Goal: Obtain resource: Obtain resource

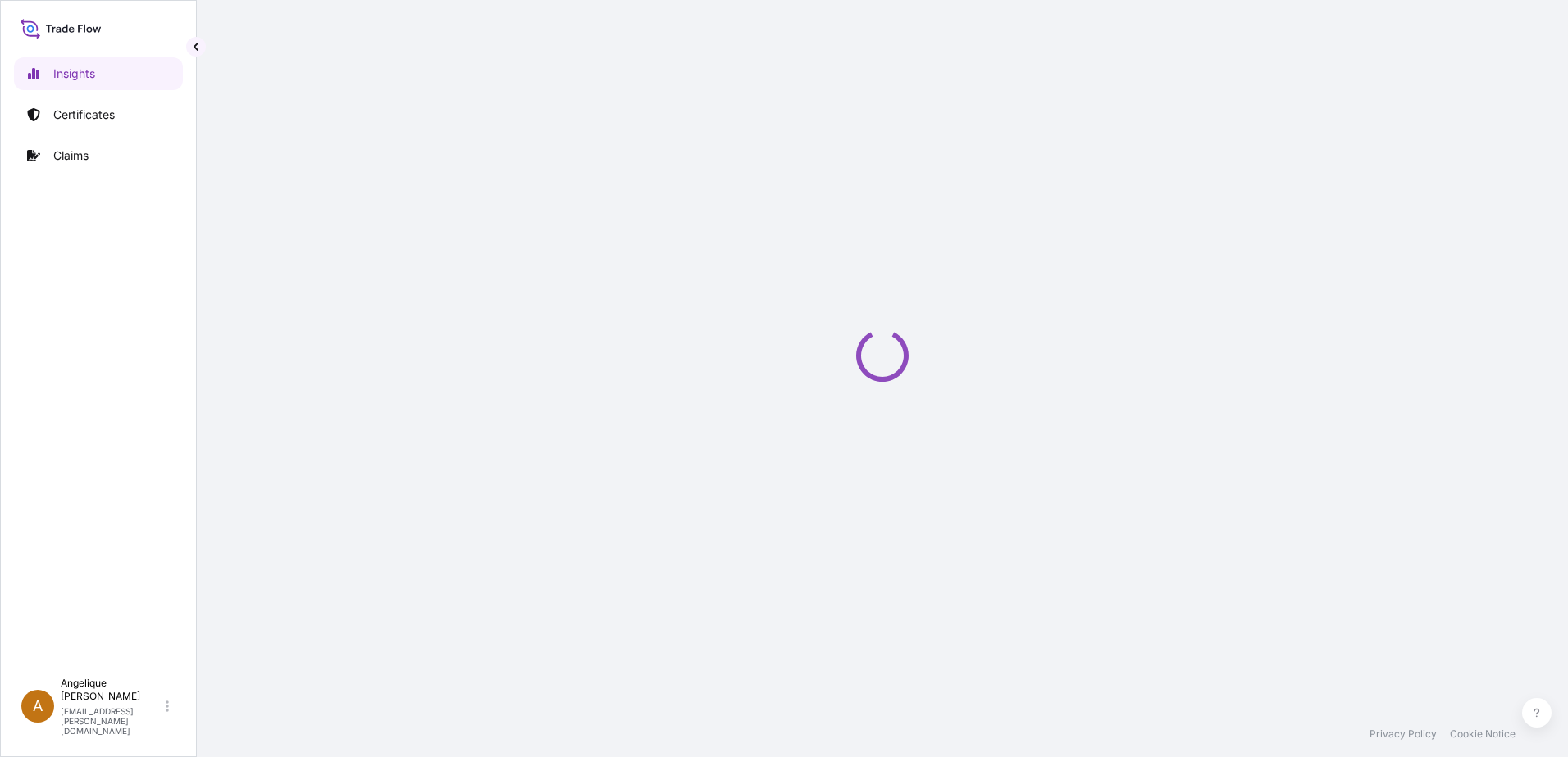
select select "2025"
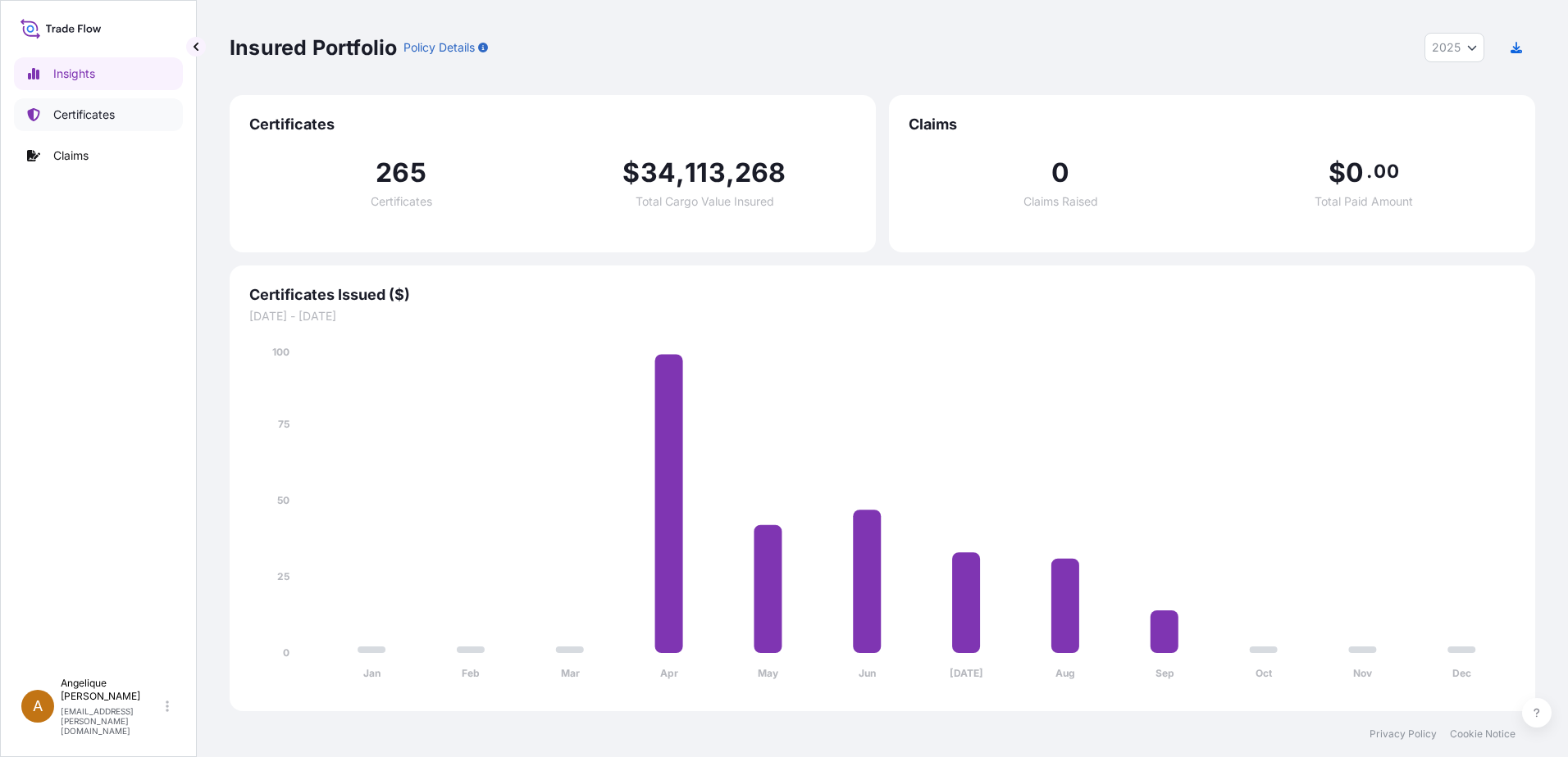
click at [111, 118] on p "Certificates" at bounding box center [84, 115] width 61 height 17
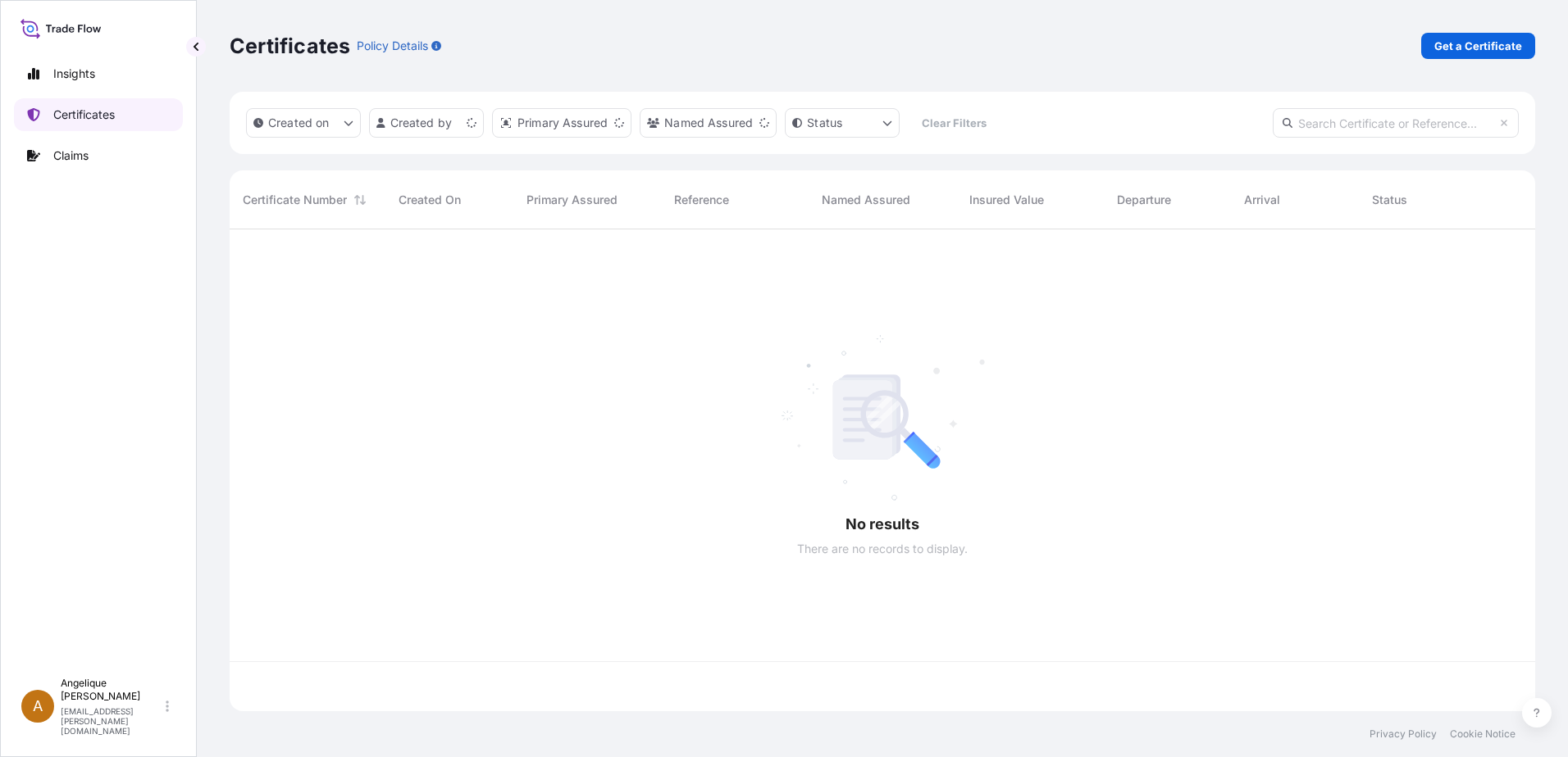
scroll to position [479, 1293]
click at [1466, 47] on p "Get a Certificate" at bounding box center [1478, 46] width 88 height 17
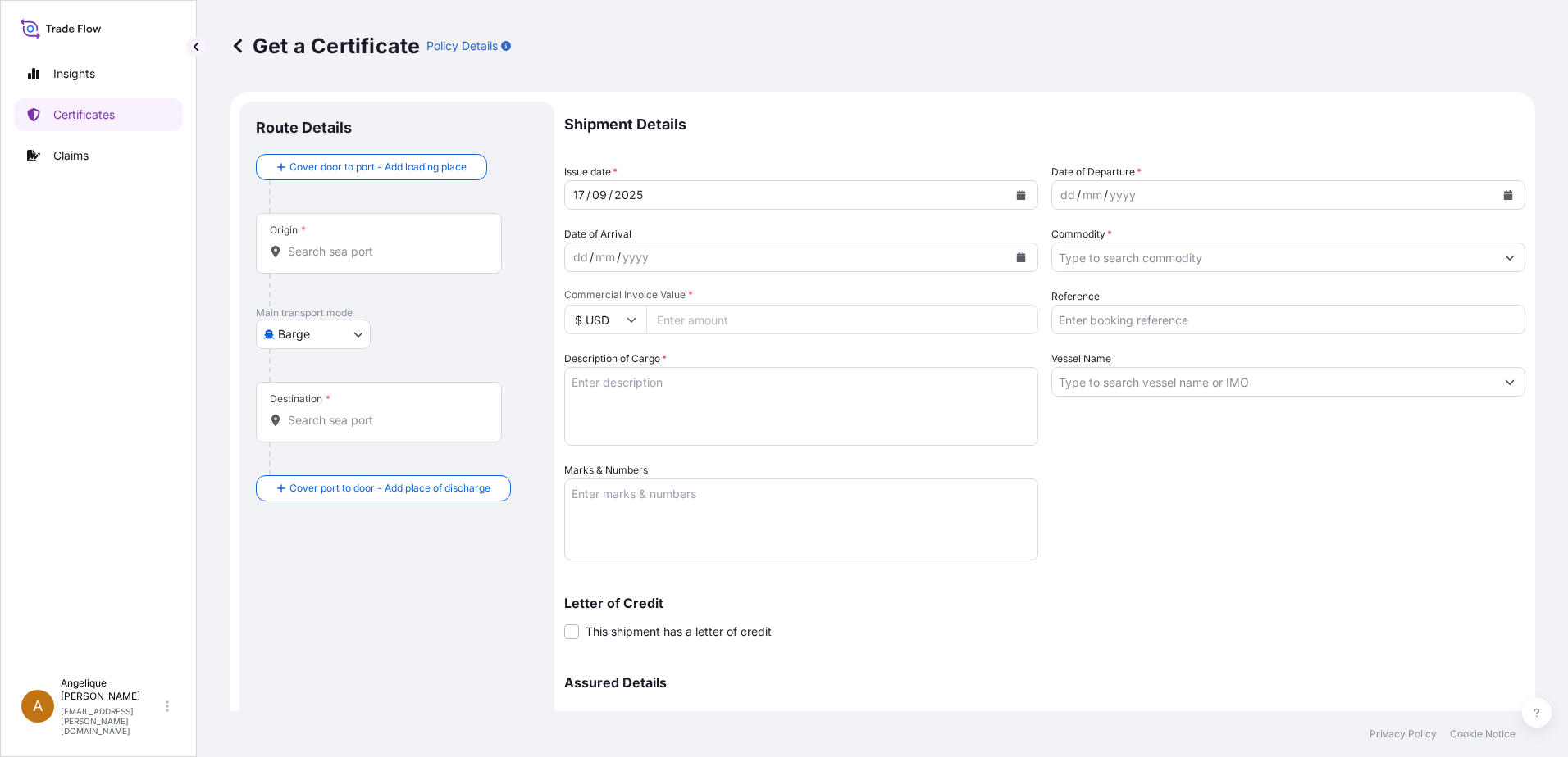
click at [358, 334] on body "Insights Certificates Claims A [PERSON_NAME] [PERSON_NAME][EMAIL_ADDRESS][PERSO…" at bounding box center [784, 378] width 1568 height 757
click at [310, 461] on span "Ocean Vessel" at bounding box center [324, 466] width 73 height 17
select select "Ocean Vessel"
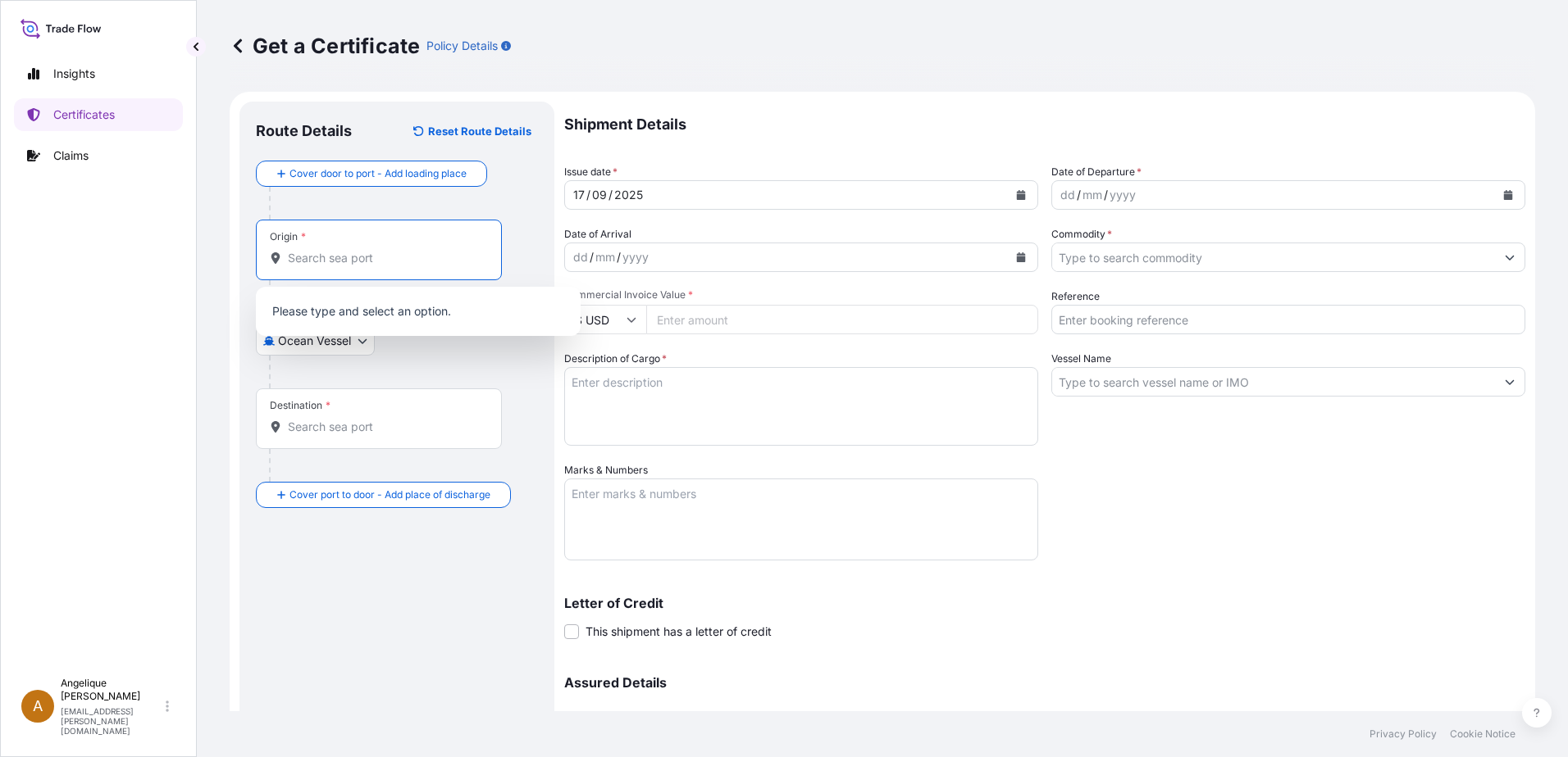
click at [303, 259] on input "Origin *" at bounding box center [384, 258] width 193 height 17
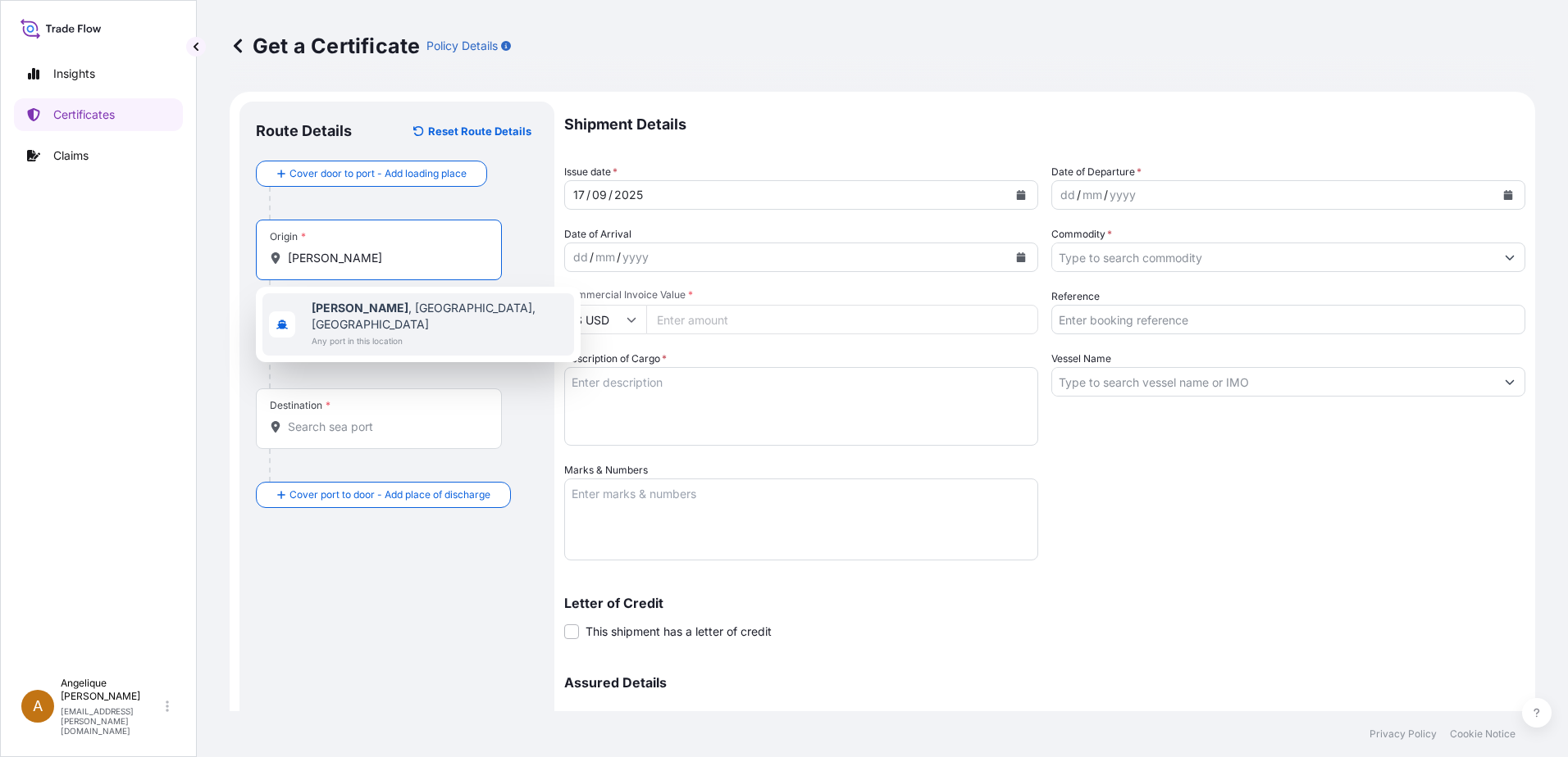
click at [335, 310] on b "[PERSON_NAME]" at bounding box center [360, 308] width 97 height 14
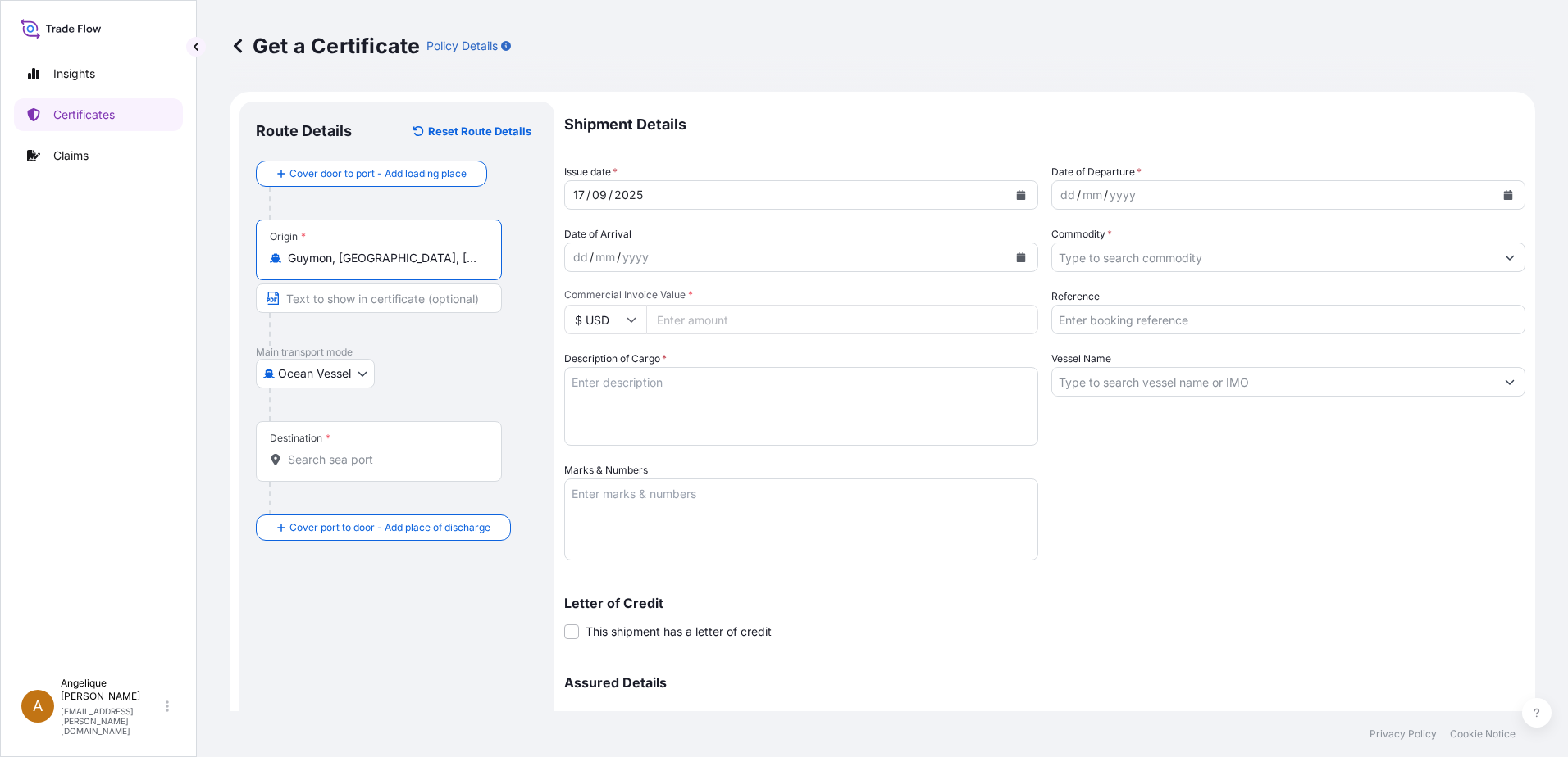
type input "Guymon, [GEOGRAPHIC_DATA], [GEOGRAPHIC_DATA]"
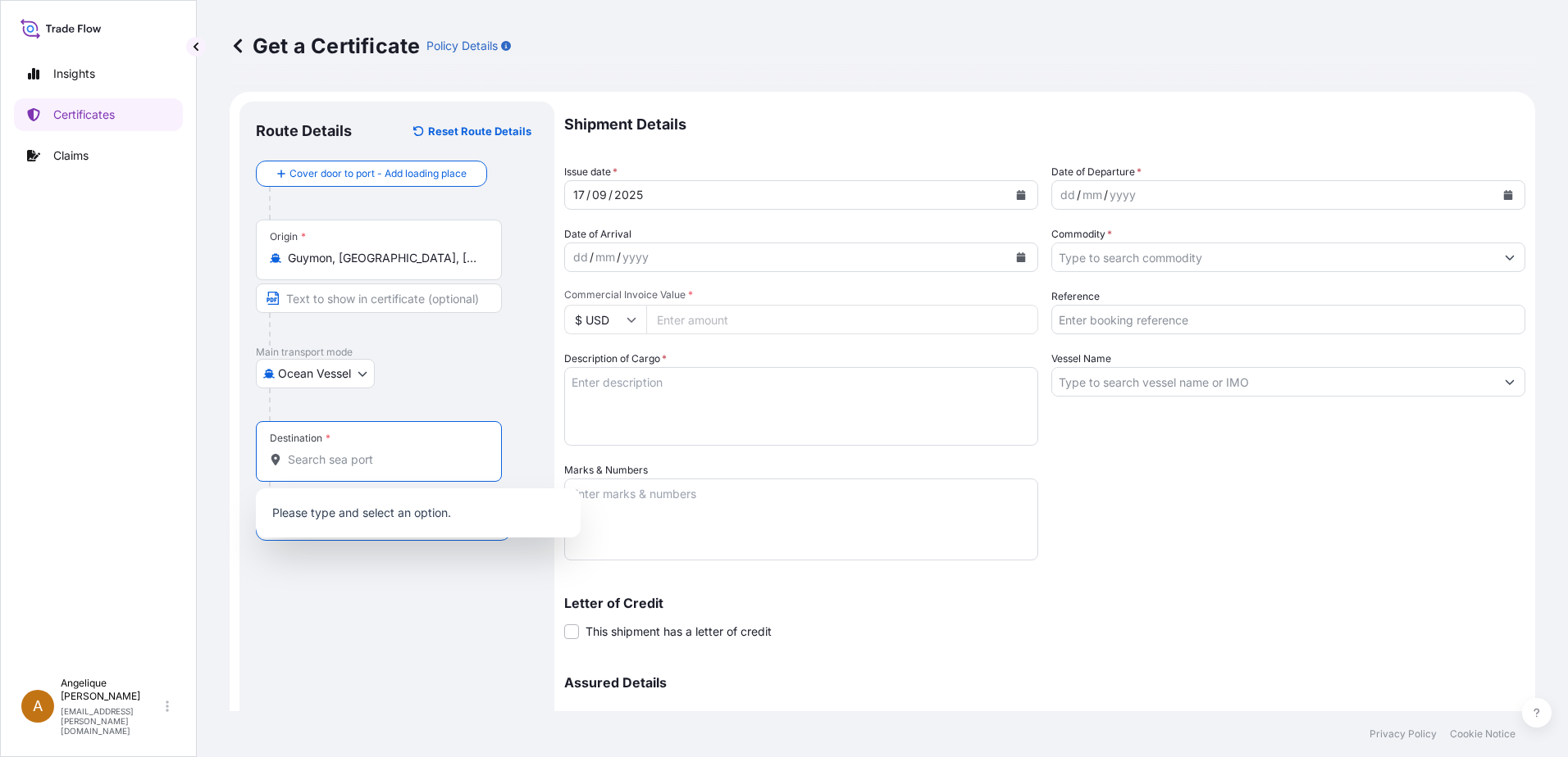
click at [300, 467] on input "Destination *" at bounding box center [384, 460] width 193 height 17
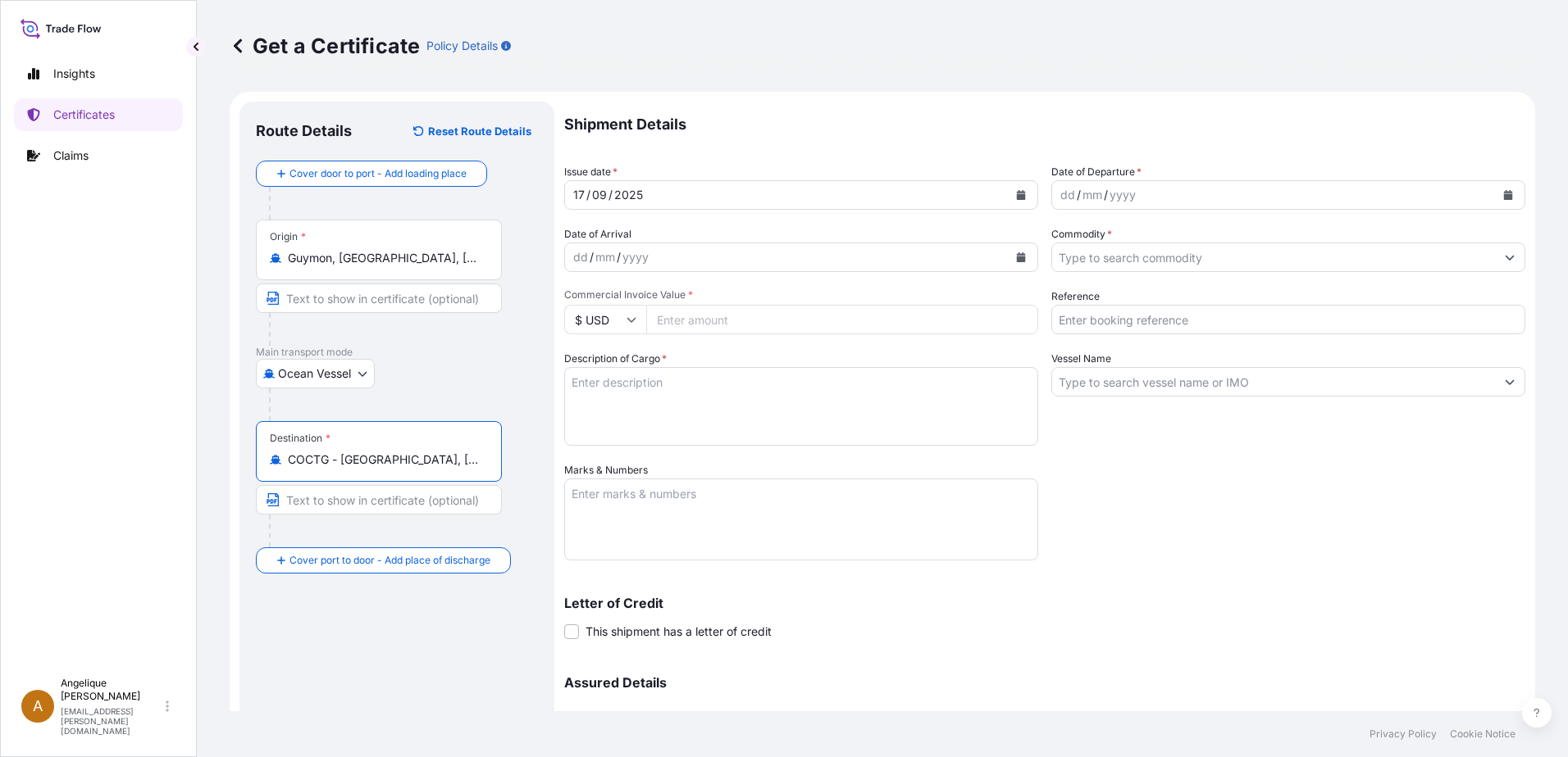
type input "COCTG - [GEOGRAPHIC_DATA], [GEOGRAPHIC_DATA]"
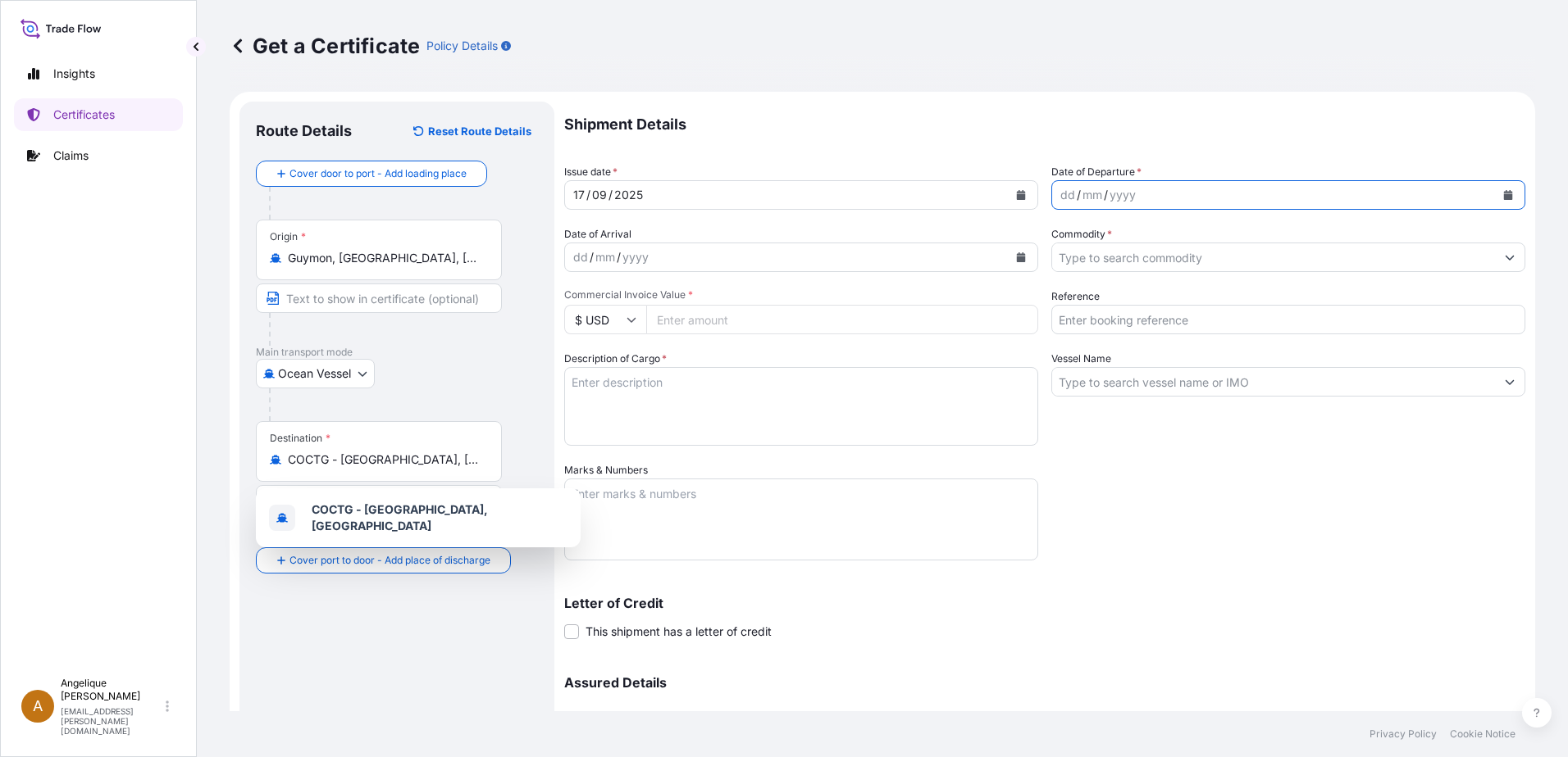
click at [1502, 193] on button "Calendar" at bounding box center [1508, 195] width 26 height 26
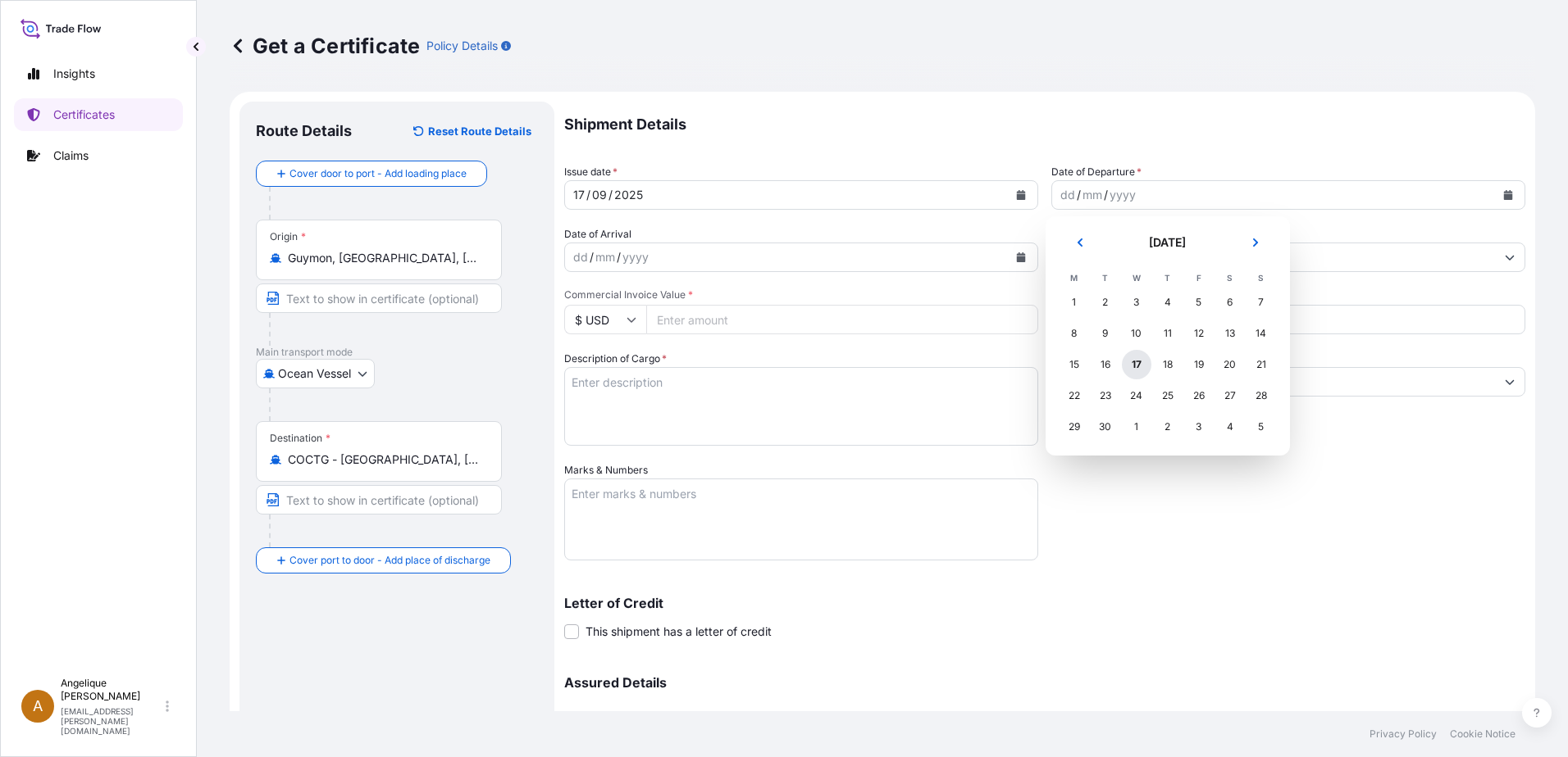
click at [1137, 364] on div "17" at bounding box center [1137, 365] width 30 height 30
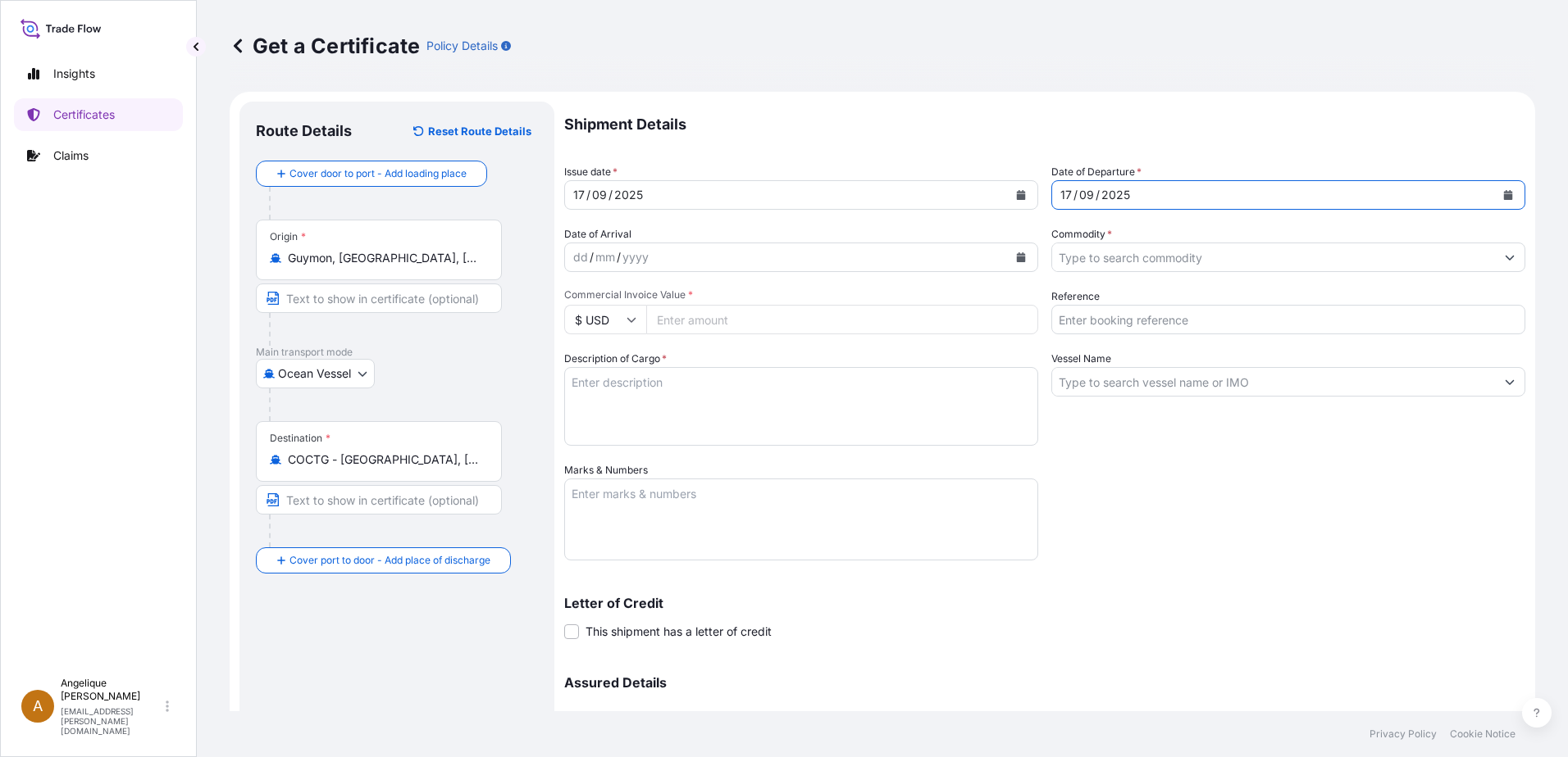
click at [1074, 254] on input "Commodity *" at bounding box center [1273, 258] width 443 height 30
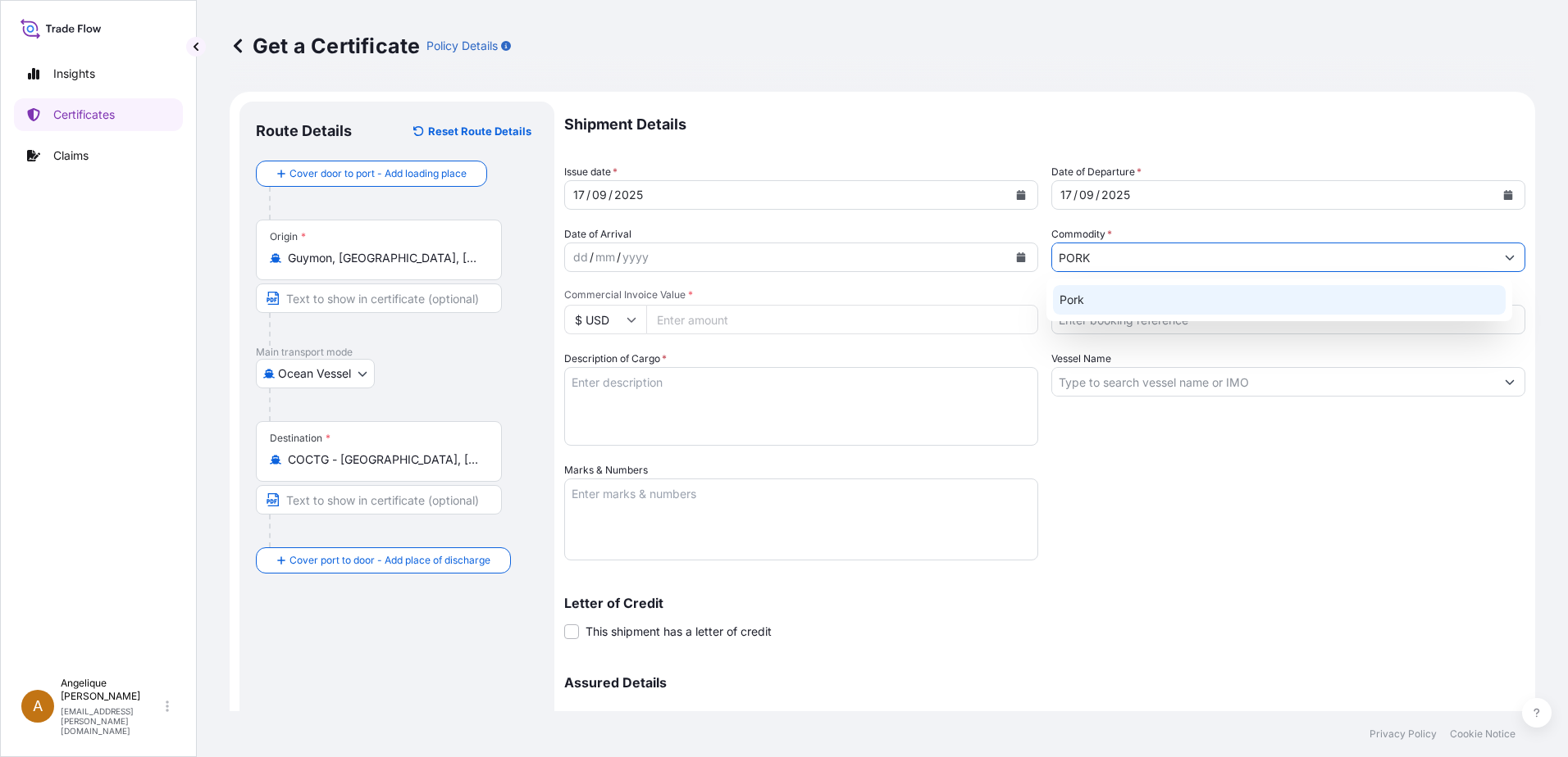
click at [1096, 296] on div "Pork" at bounding box center [1279, 300] width 453 height 30
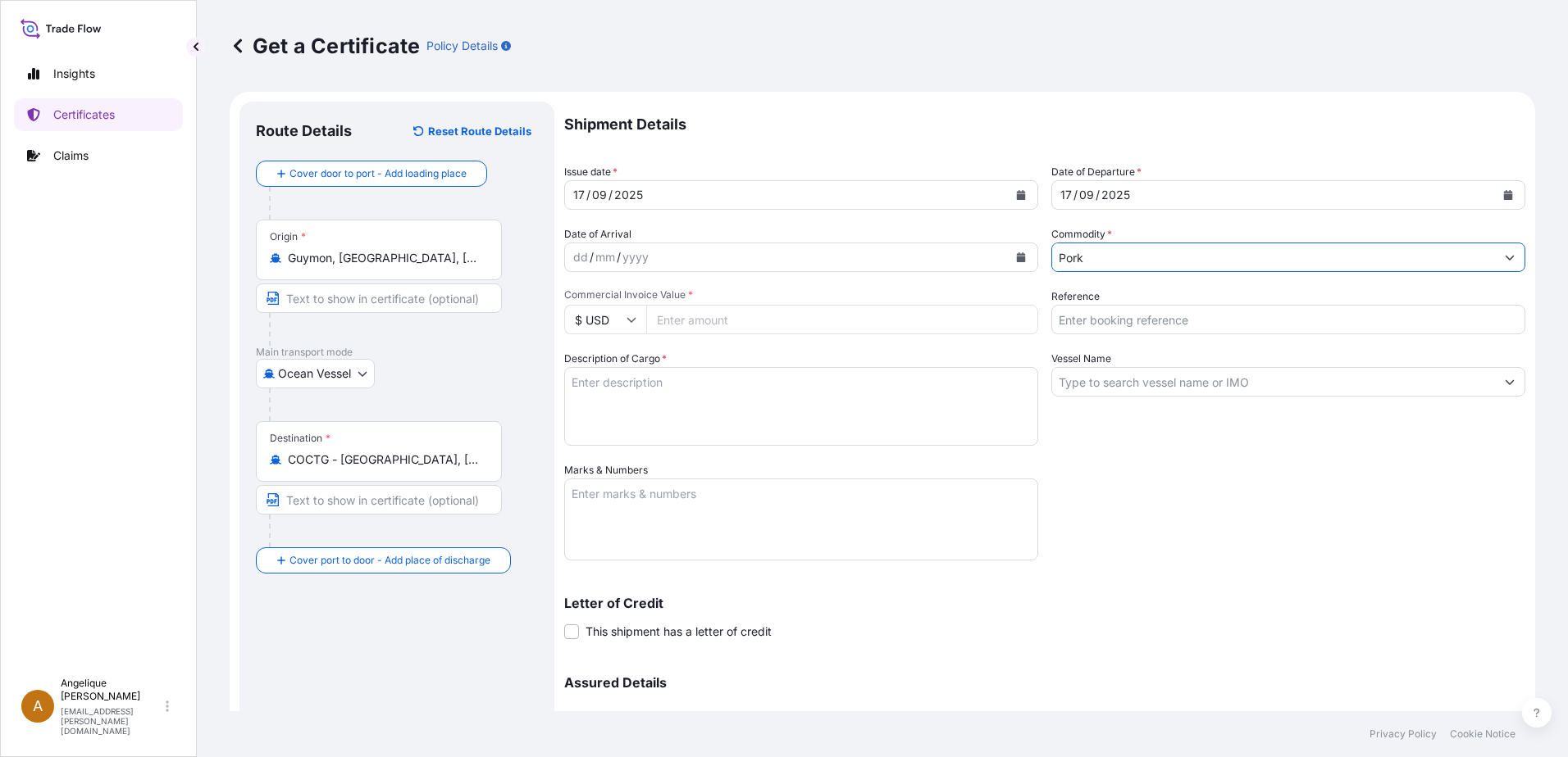
type input "Pork"
click at [691, 317] on input "Commercial Invoice Value *" at bounding box center [841, 320] width 392 height 30
type input "64625.55"
type input "2907993"
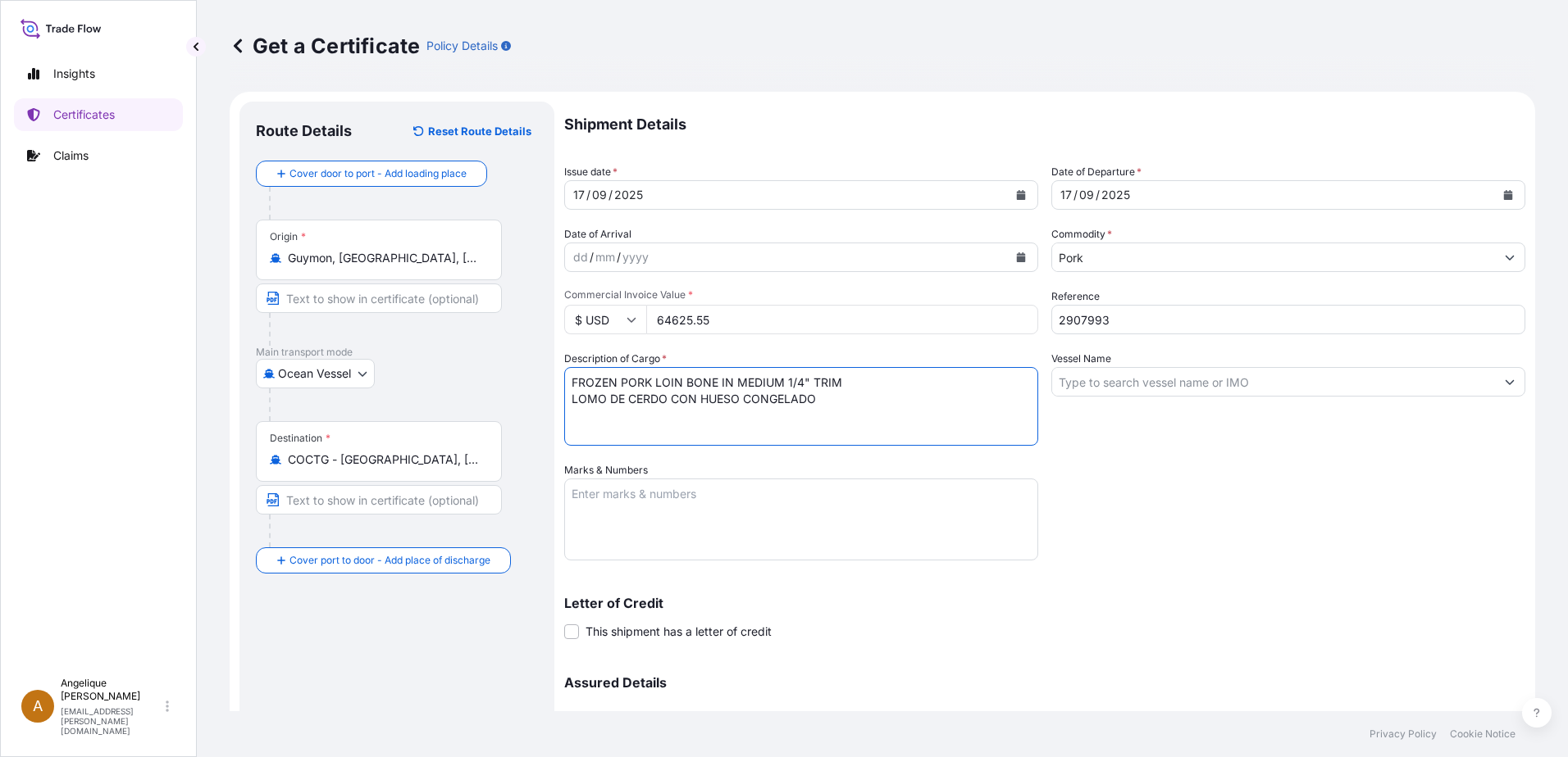
type textarea "FROZEN PORK LOIN BONE IN MEDIUM 1/4" TRIM LOMO DE CERDO CON HUESO CONGELADO"
click at [1103, 379] on input "Vessel Name" at bounding box center [1273, 382] width 443 height 30
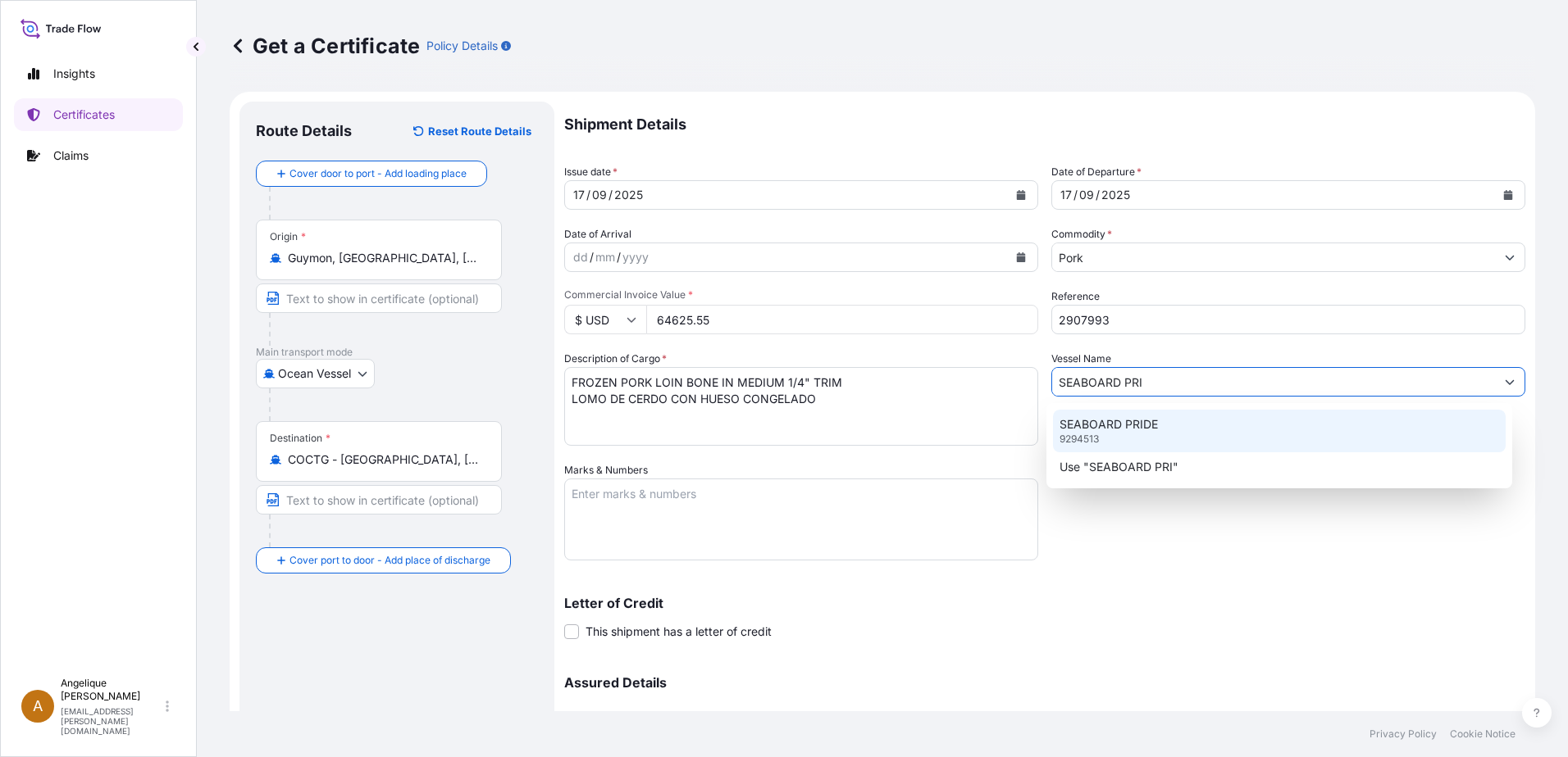
click at [1141, 416] on p "SEABOARD PRIDE" at bounding box center [1108, 424] width 98 height 17
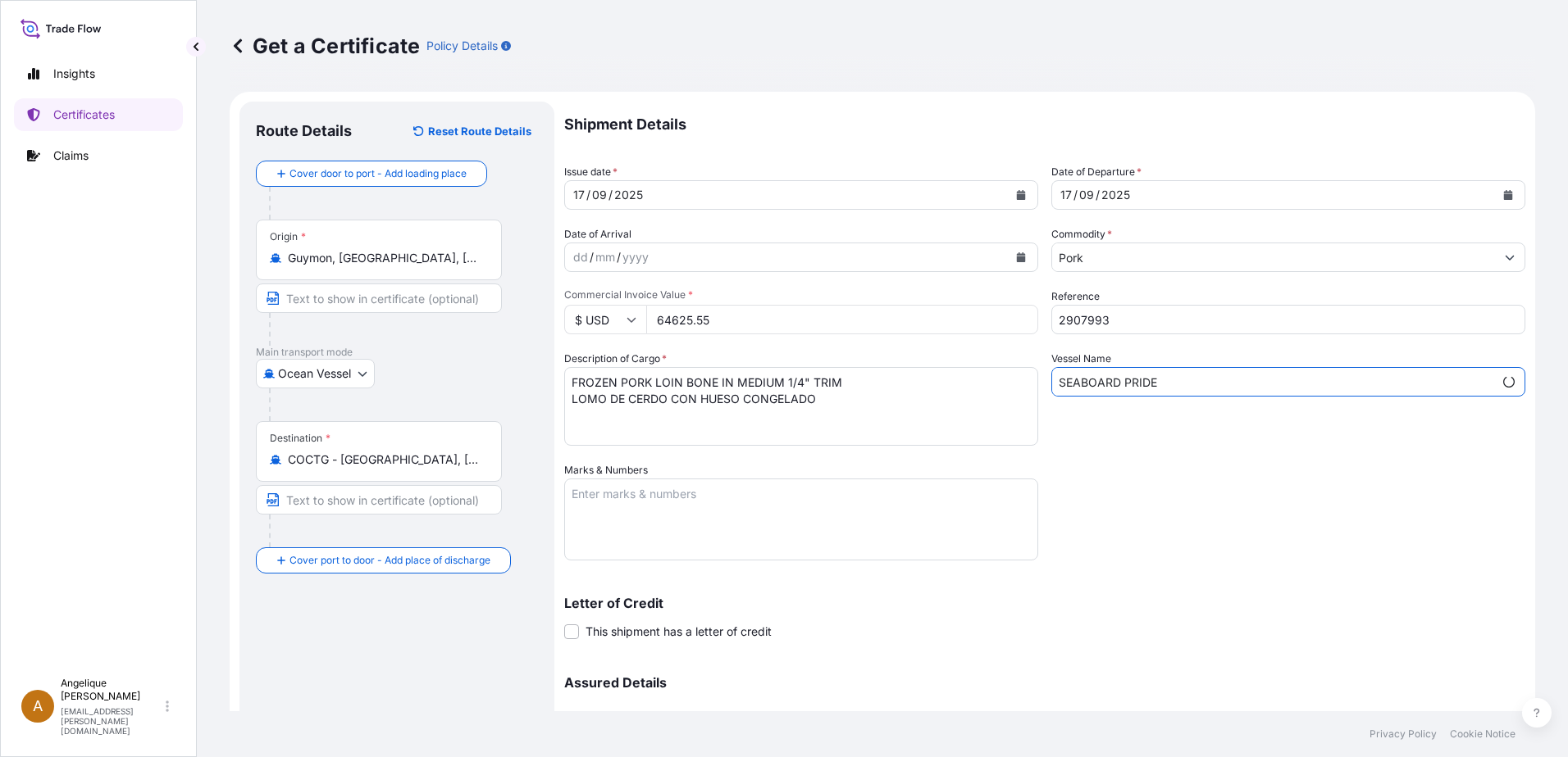
type input "SEABOARD PRIDE"
click at [583, 500] on textarea "Marks & Numbers" at bounding box center [801, 519] width 474 height 82
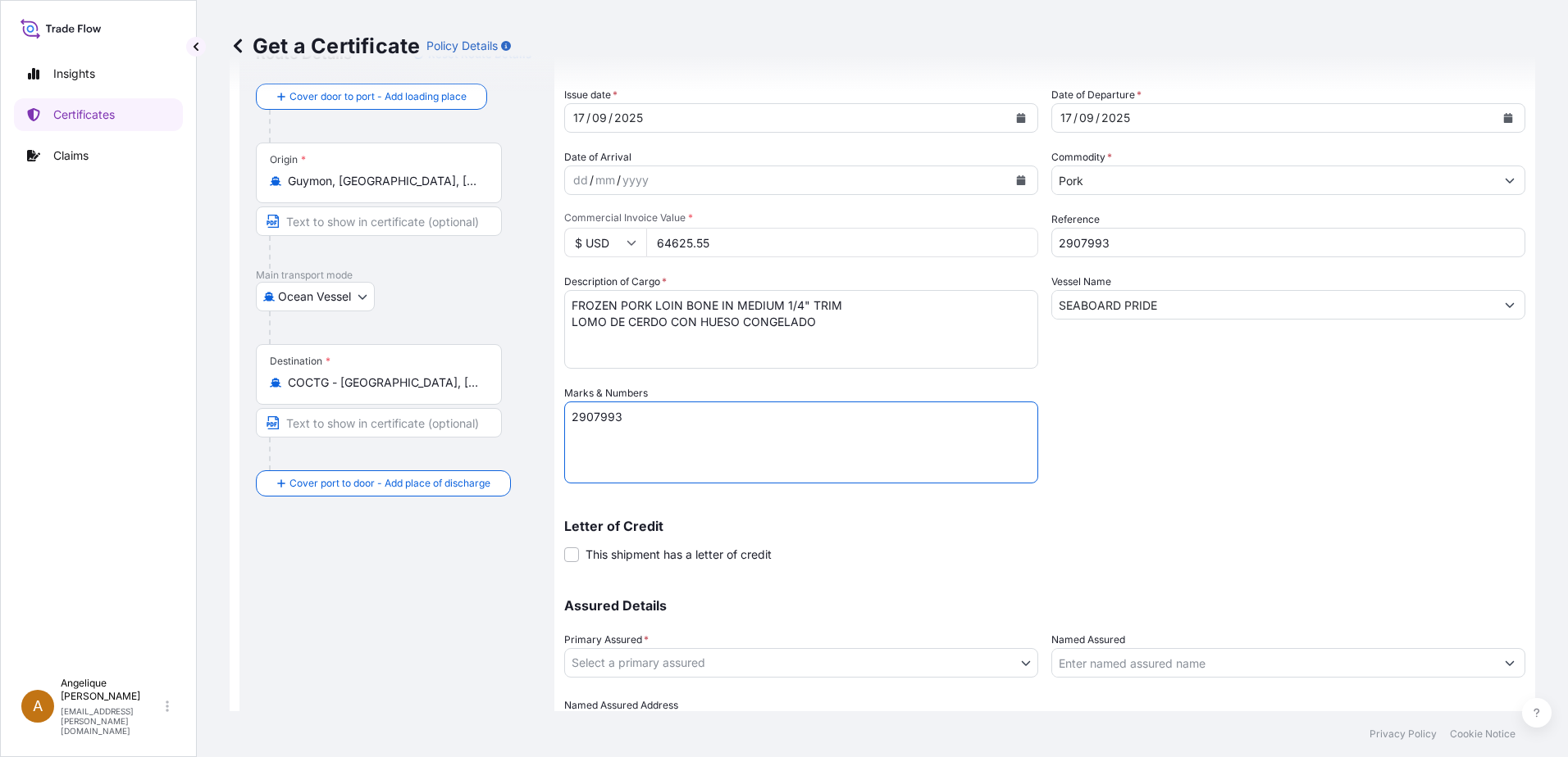
scroll to position [82, 0]
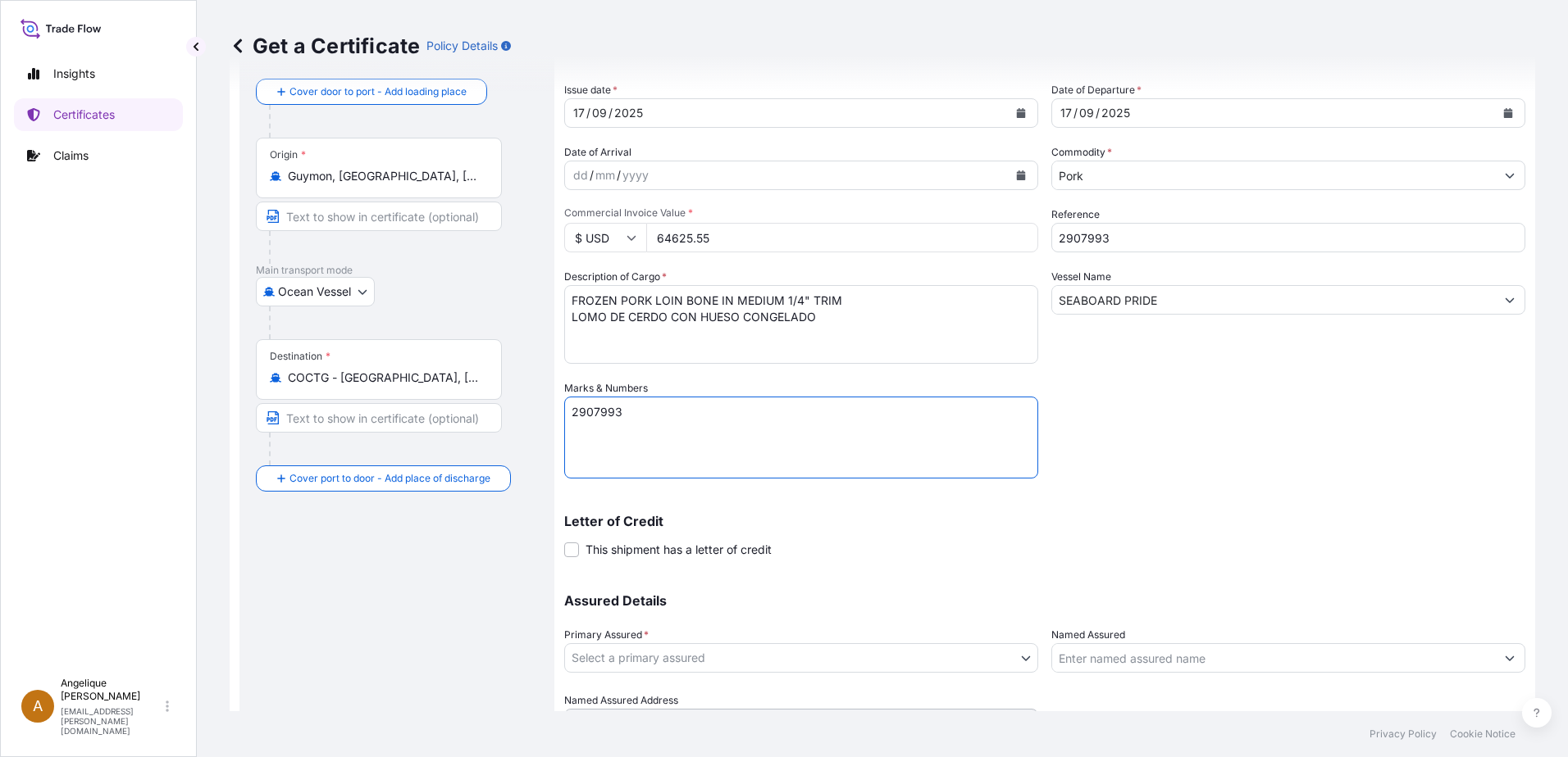
type textarea "2907993"
click at [678, 659] on body "1 option available. Insights Certificates Claims A [PERSON_NAME] [PERSON_NAME][…" at bounding box center [784, 378] width 1568 height 757
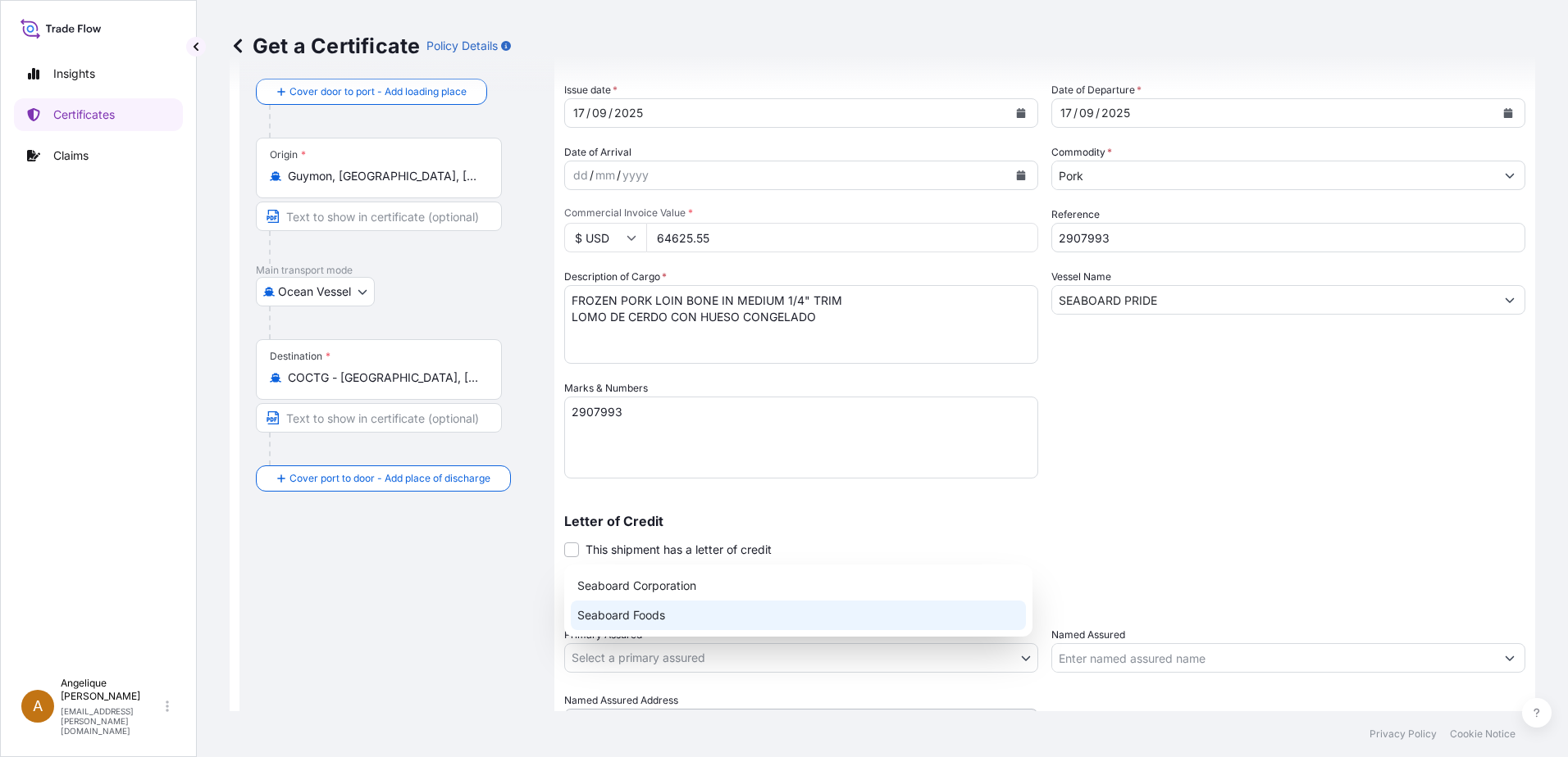
click at [641, 616] on div "Seaboard Foods" at bounding box center [798, 615] width 455 height 30
select select "31638"
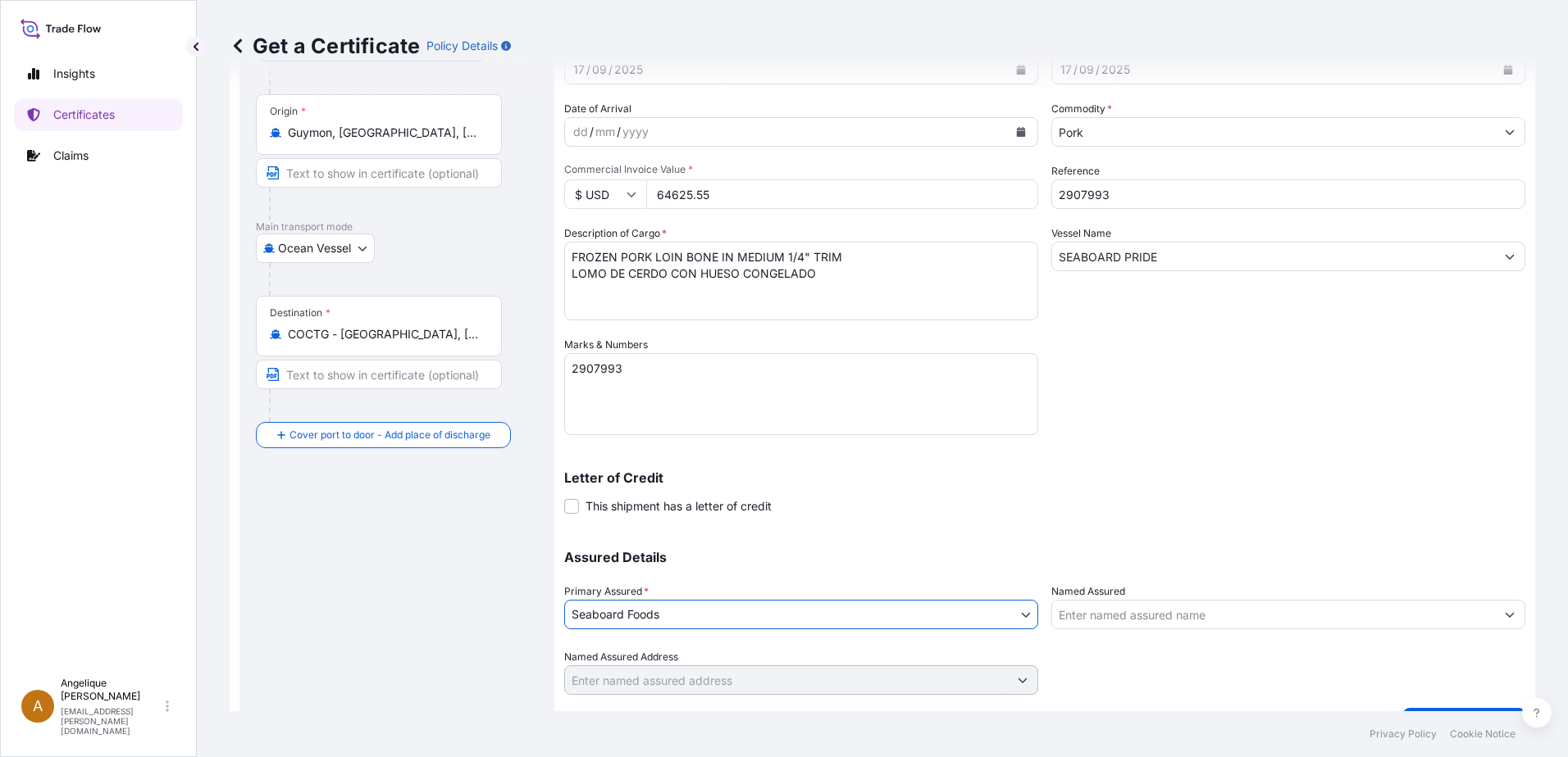
scroll to position [164, 0]
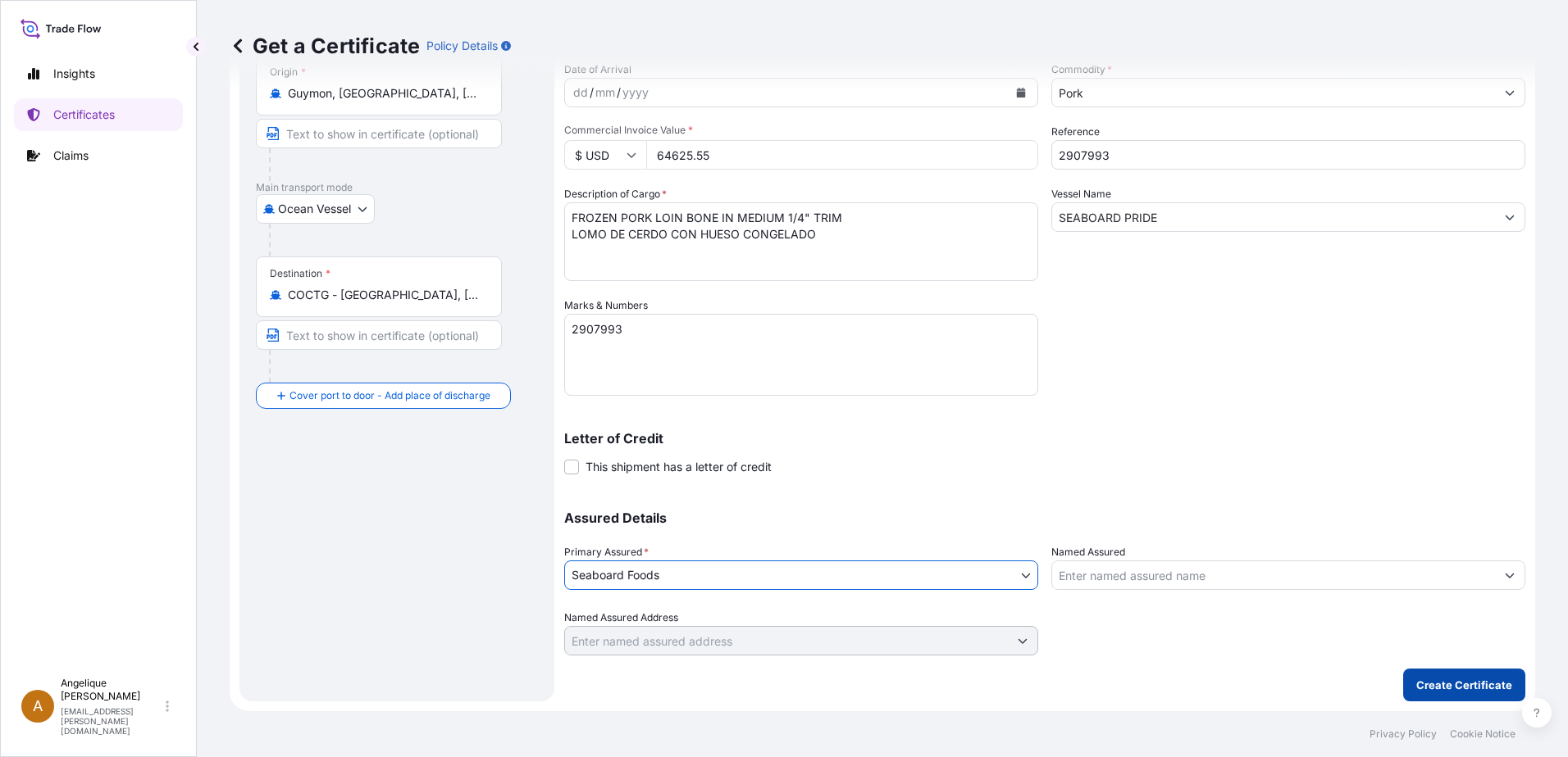
click at [1444, 679] on p "Create Certificate" at bounding box center [1464, 685] width 96 height 17
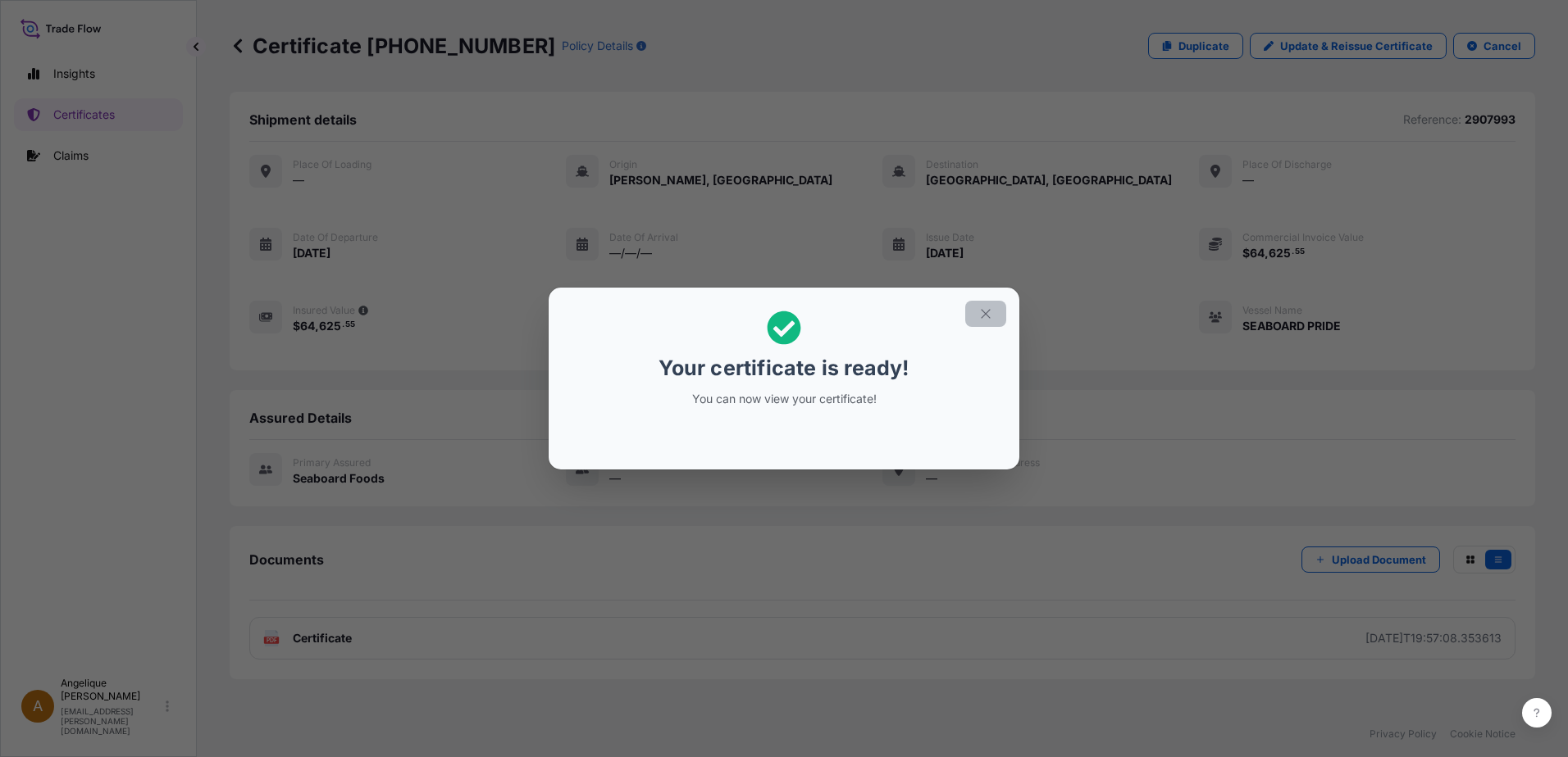
click at [991, 311] on icon "button" at bounding box center [985, 313] width 15 height 15
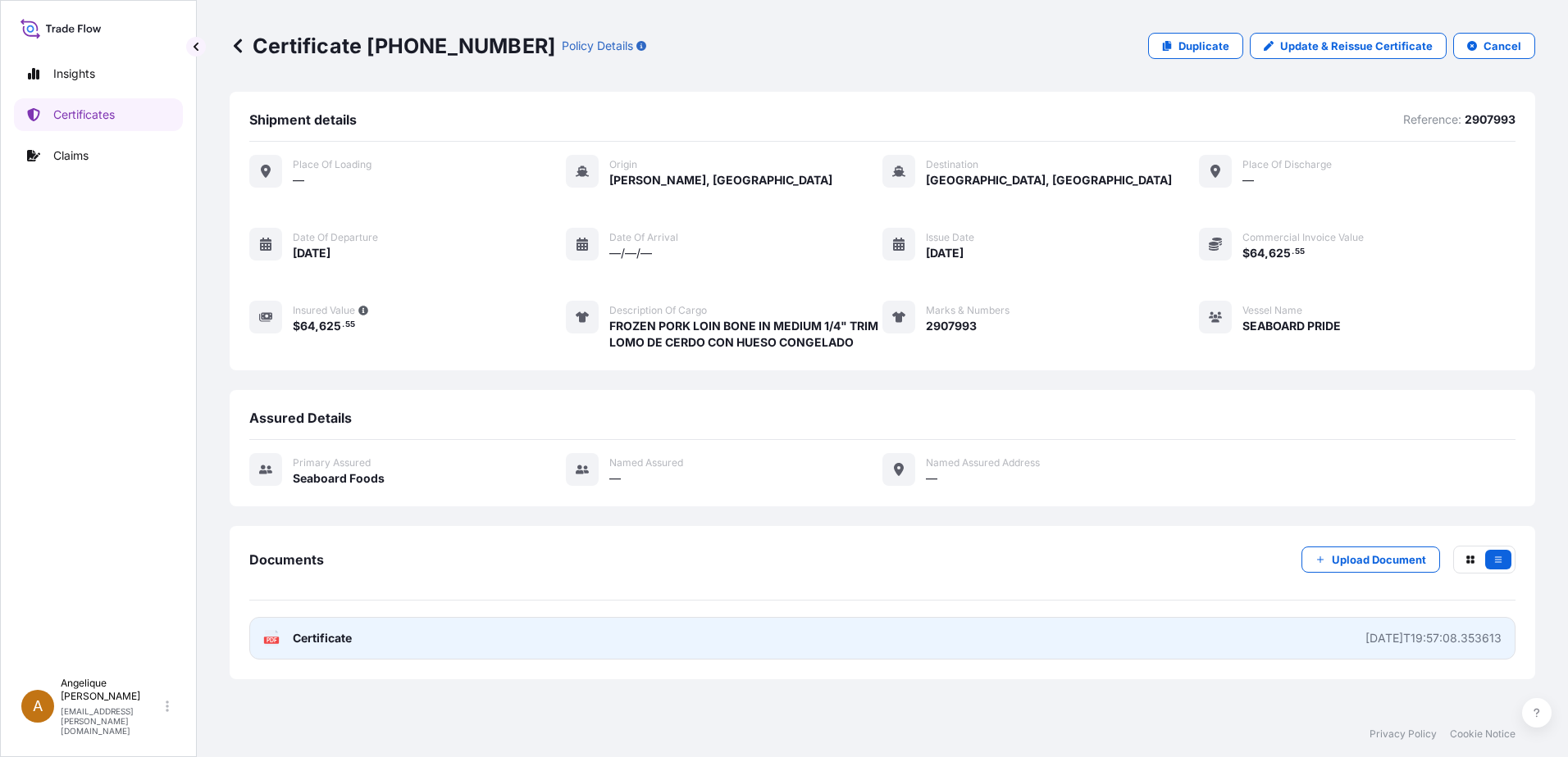
click at [865, 639] on link "PDF Certificate [DATE]T19:57:08.353613" at bounding box center [881, 638] width 1266 height 43
